Goal: Transaction & Acquisition: Book appointment/travel/reservation

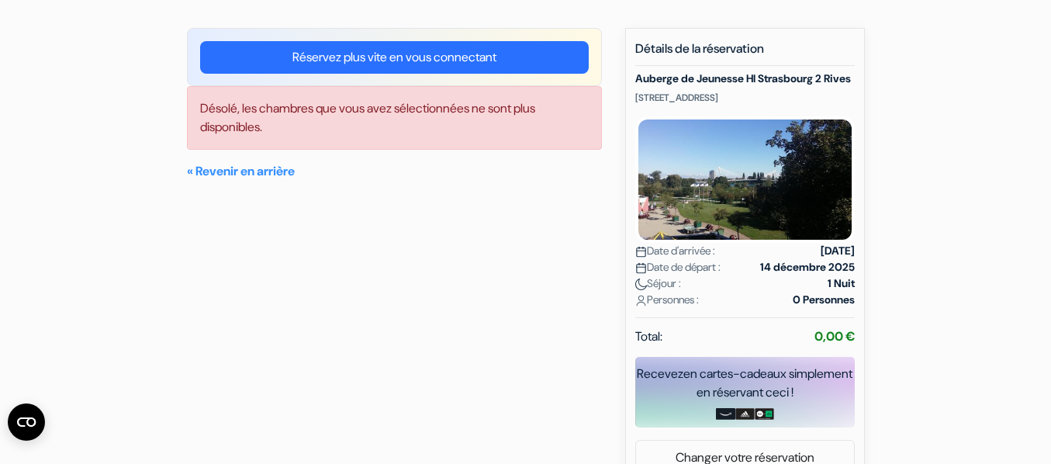
scroll to position [113, 0]
click at [254, 171] on link "« Revenir en arrière" at bounding box center [241, 171] width 108 height 16
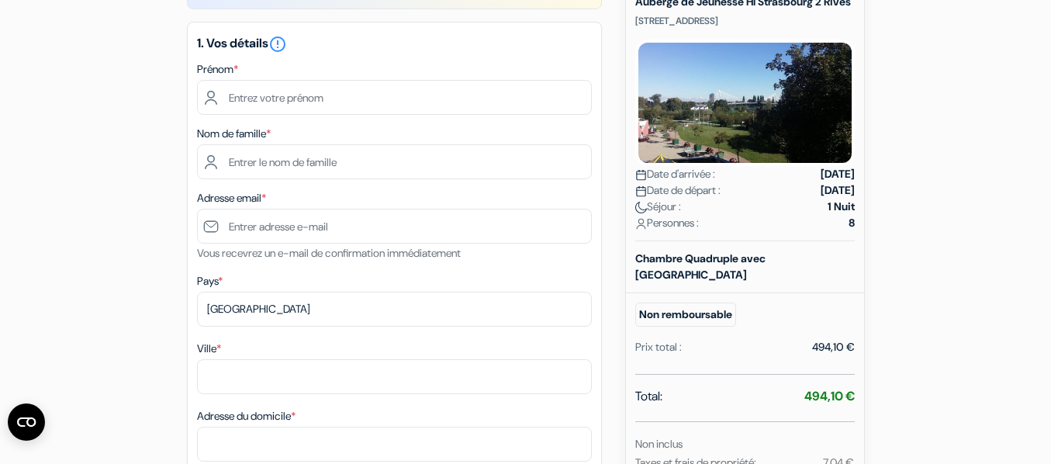
scroll to position [191, 0]
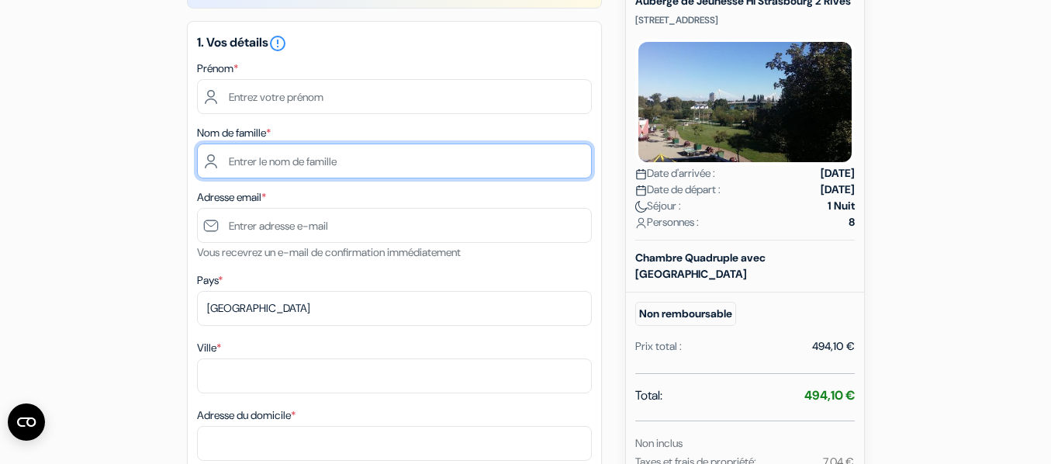
click at [551, 161] on input "text" at bounding box center [394, 160] width 395 height 35
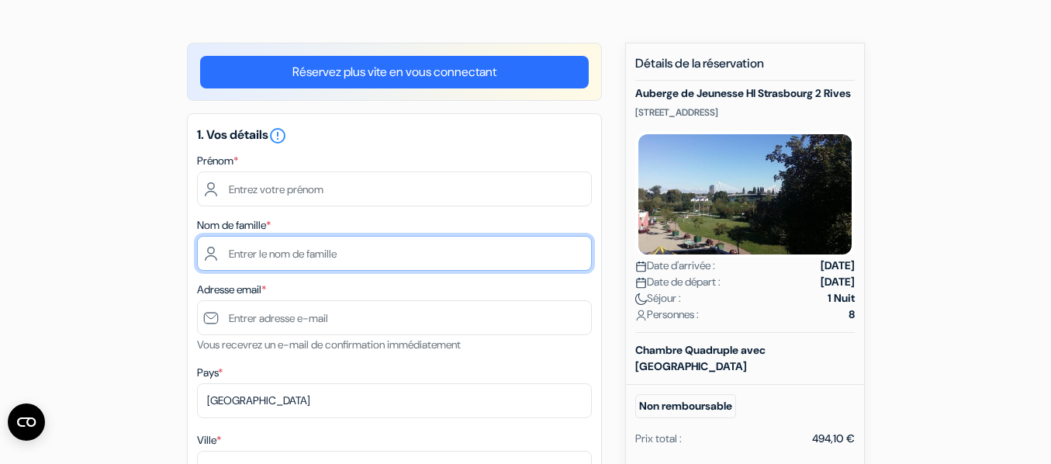
scroll to position [98, 0]
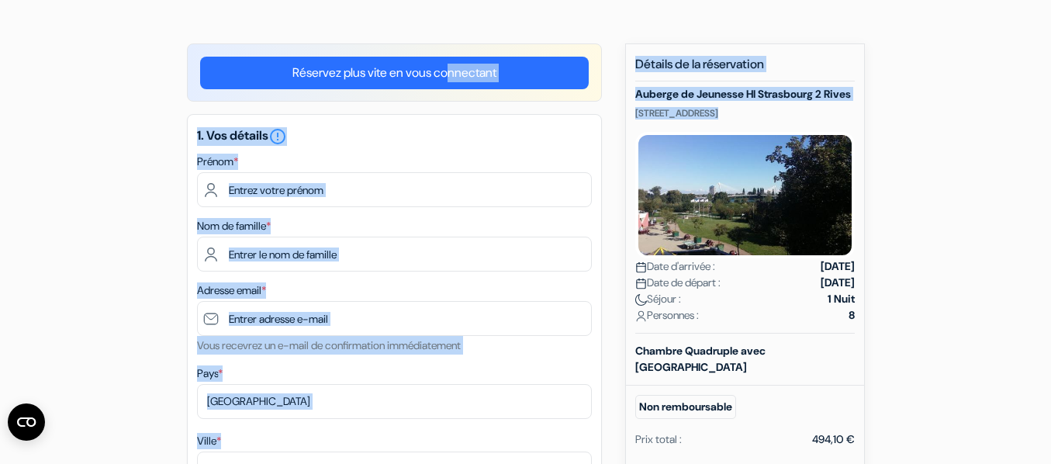
drag, startPoint x: 241, startPoint y: 12, endPoint x: 458, endPoint y: 37, distance: 218.7
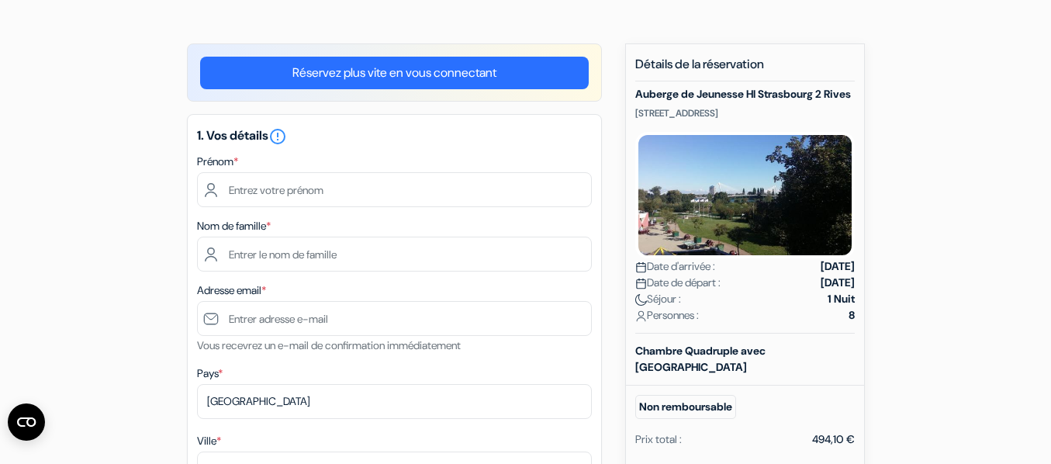
drag, startPoint x: 942, startPoint y: 440, endPoint x: 723, endPoint y: 179, distance: 340.2
drag, startPoint x: 634, startPoint y: 13, endPoint x: 877, endPoint y: 428, distance: 480.7
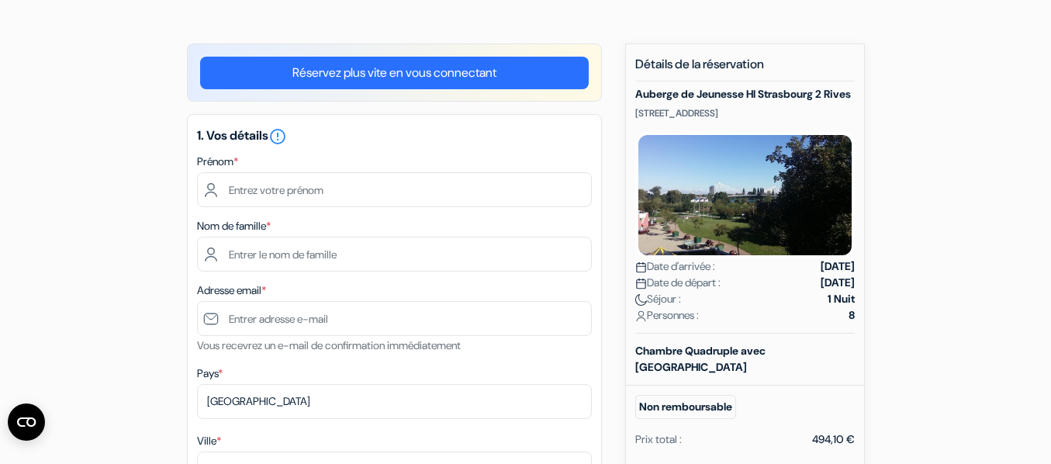
drag, startPoint x: 878, startPoint y: 436, endPoint x: 614, endPoint y: 40, distance: 476.0
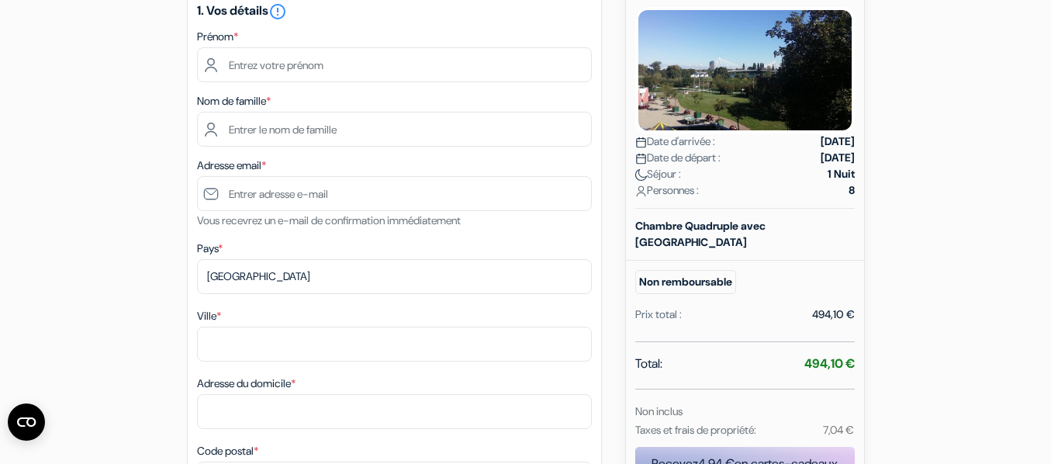
scroll to position [228, 0]
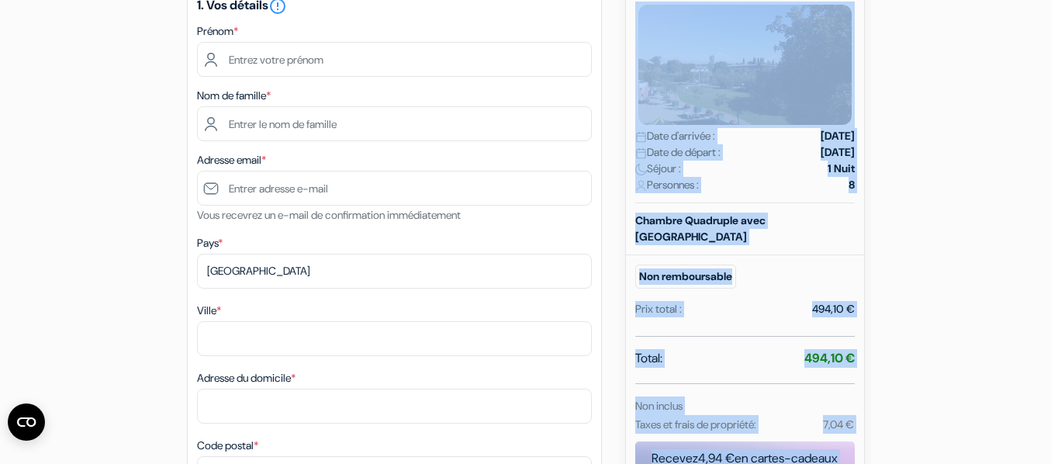
drag, startPoint x: 911, startPoint y: 434, endPoint x: 641, endPoint y: 54, distance: 466.1
drag, startPoint x: 641, startPoint y: 54, endPoint x: 701, endPoint y: 63, distance: 61.1
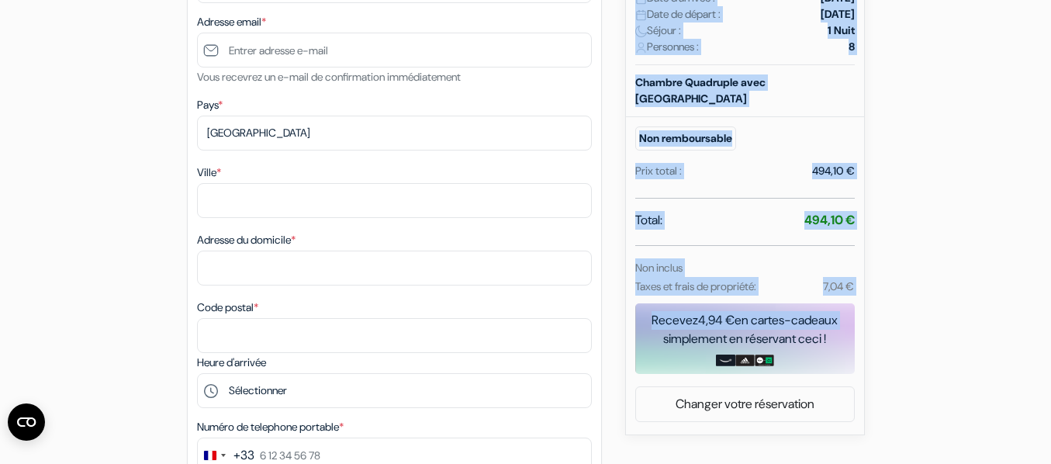
scroll to position [365, 0]
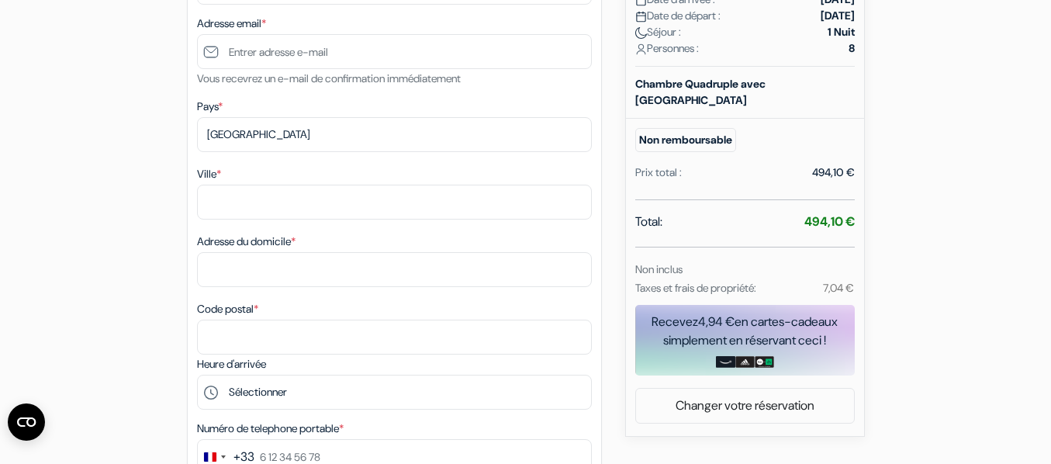
click at [602, 261] on div "add_box Auberge de Jeunesse HI Strasbourg 2 Rives 9 Rue des Cavaliers, Strasbou…" at bounding box center [526, 443] width 884 height 1332
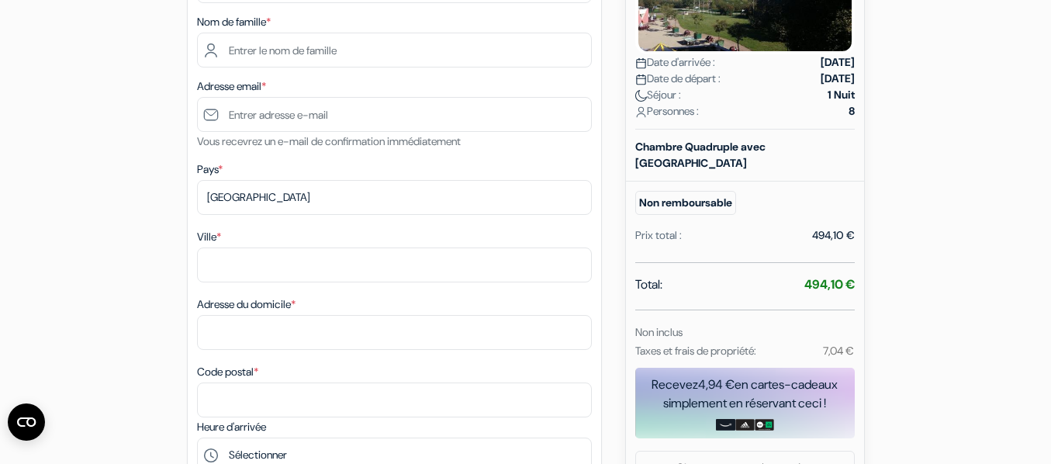
scroll to position [301, 0]
